Goal: Navigation & Orientation: Go to known website

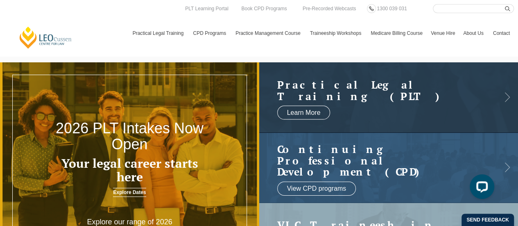
click at [214, 3] on header "[PERSON_NAME] Centre for Law Search here Practical Legal Training Our Practical…" at bounding box center [259, 28] width 518 height 56
click at [214, 9] on link "PLT Learning Portal" at bounding box center [206, 8] width 45 height 9
